Goal: Task Accomplishment & Management: Use online tool/utility

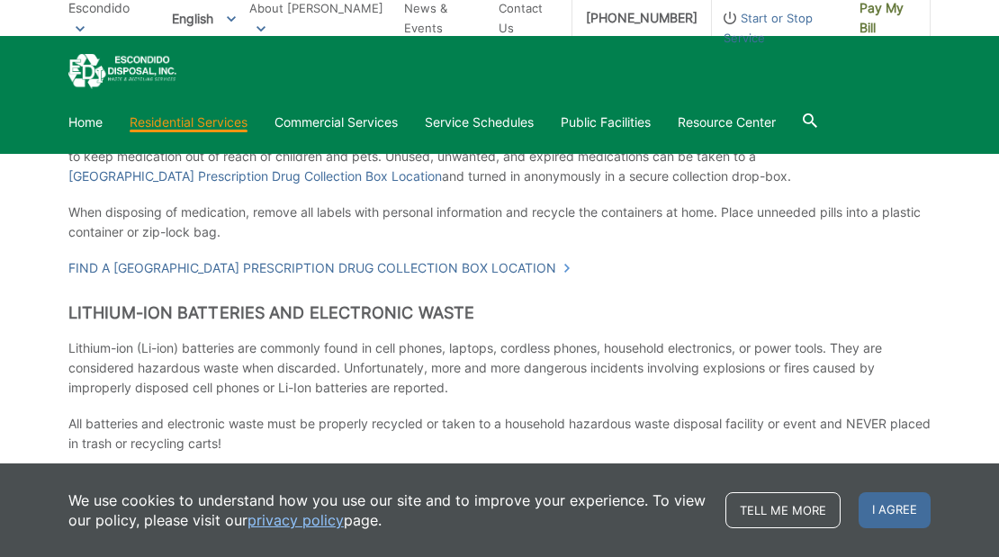
scroll to position [1762, 0]
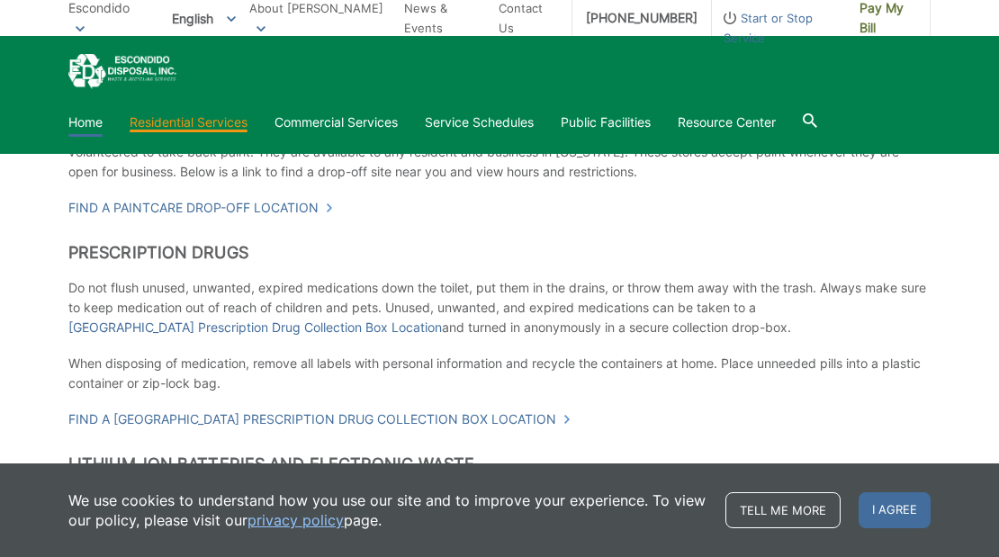
click at [70, 123] on link "Home" at bounding box center [85, 123] width 34 height 20
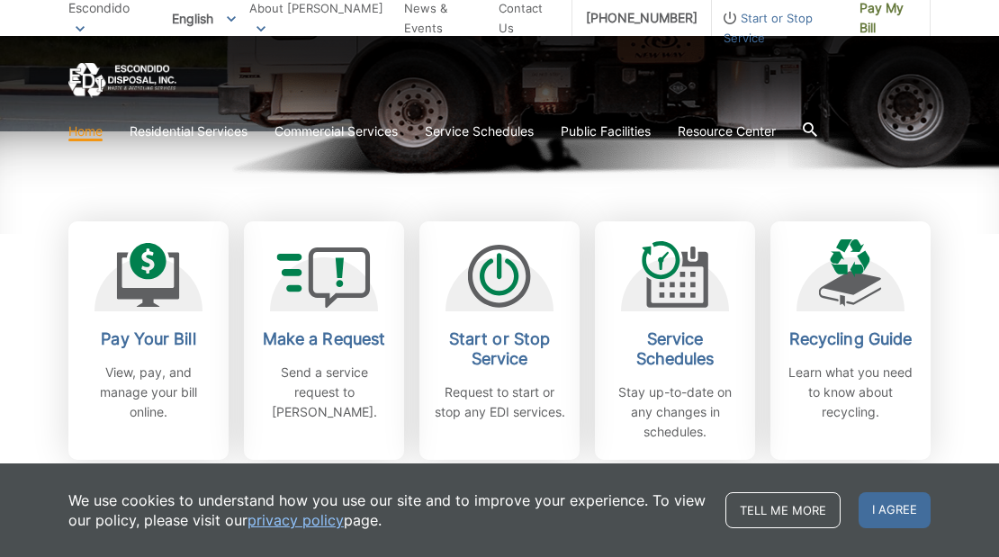
scroll to position [450, 0]
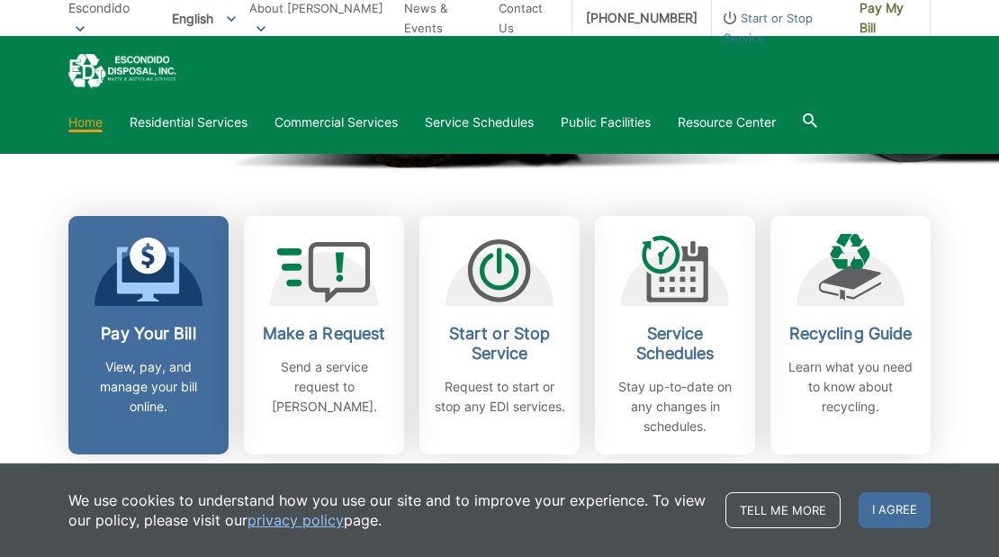
click at [138, 340] on h2 "Pay Your Bill" at bounding box center [148, 334] width 133 height 20
